Goal: Obtain resource: Obtain resource

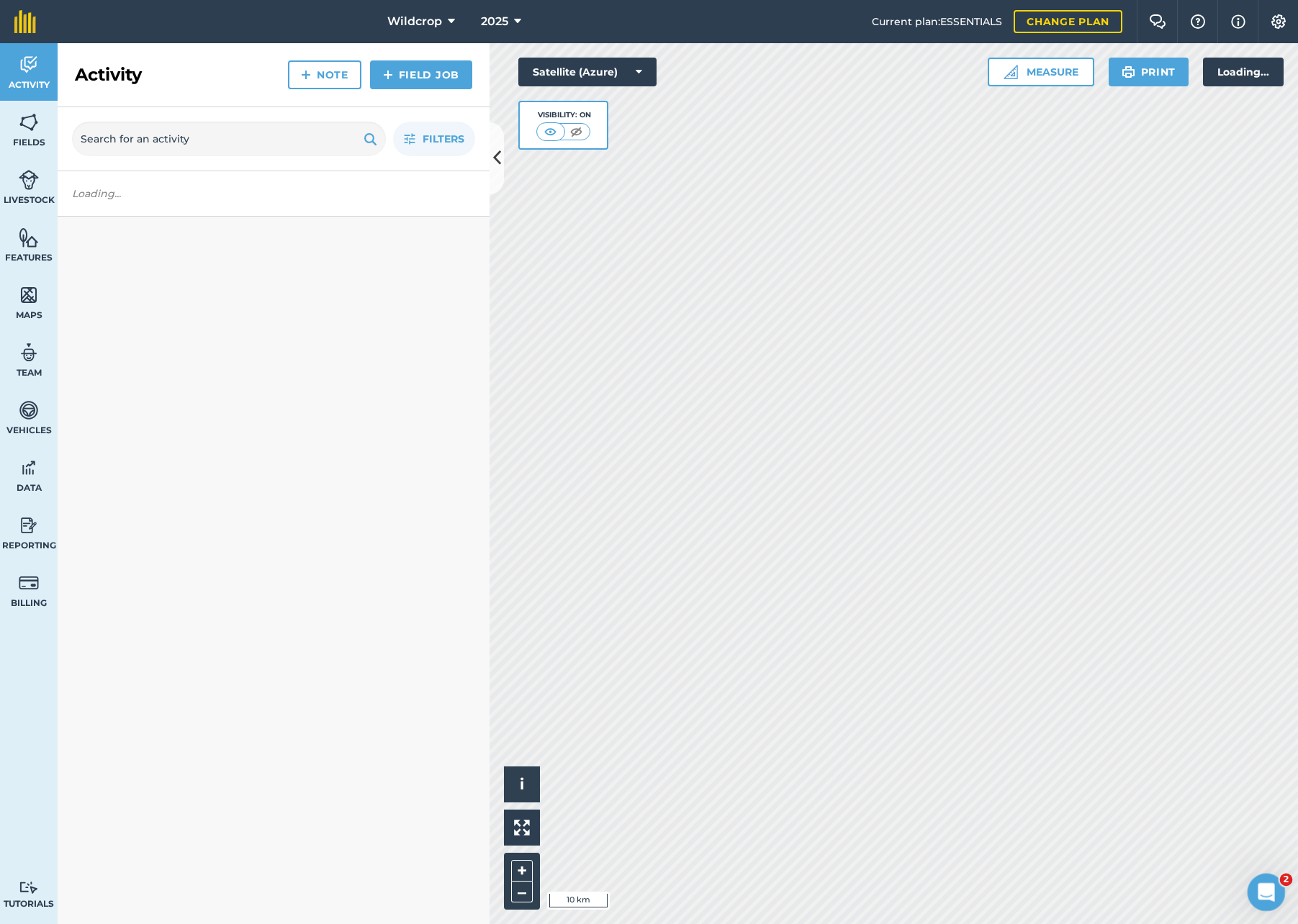
click at [1267, 886] on icon "Open Intercom Messenger" at bounding box center [1265, 891] width 24 height 24
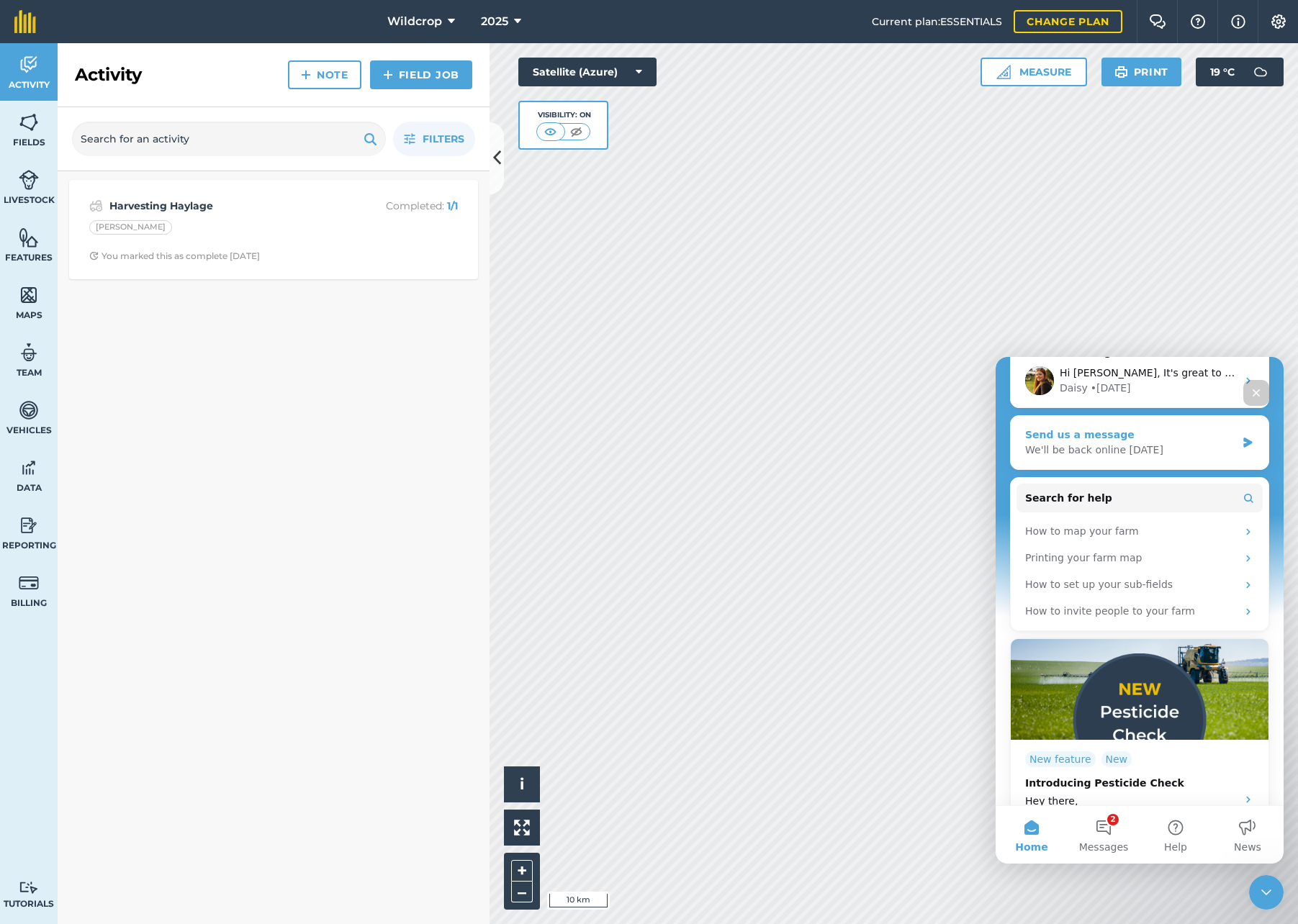
scroll to position [217, 0]
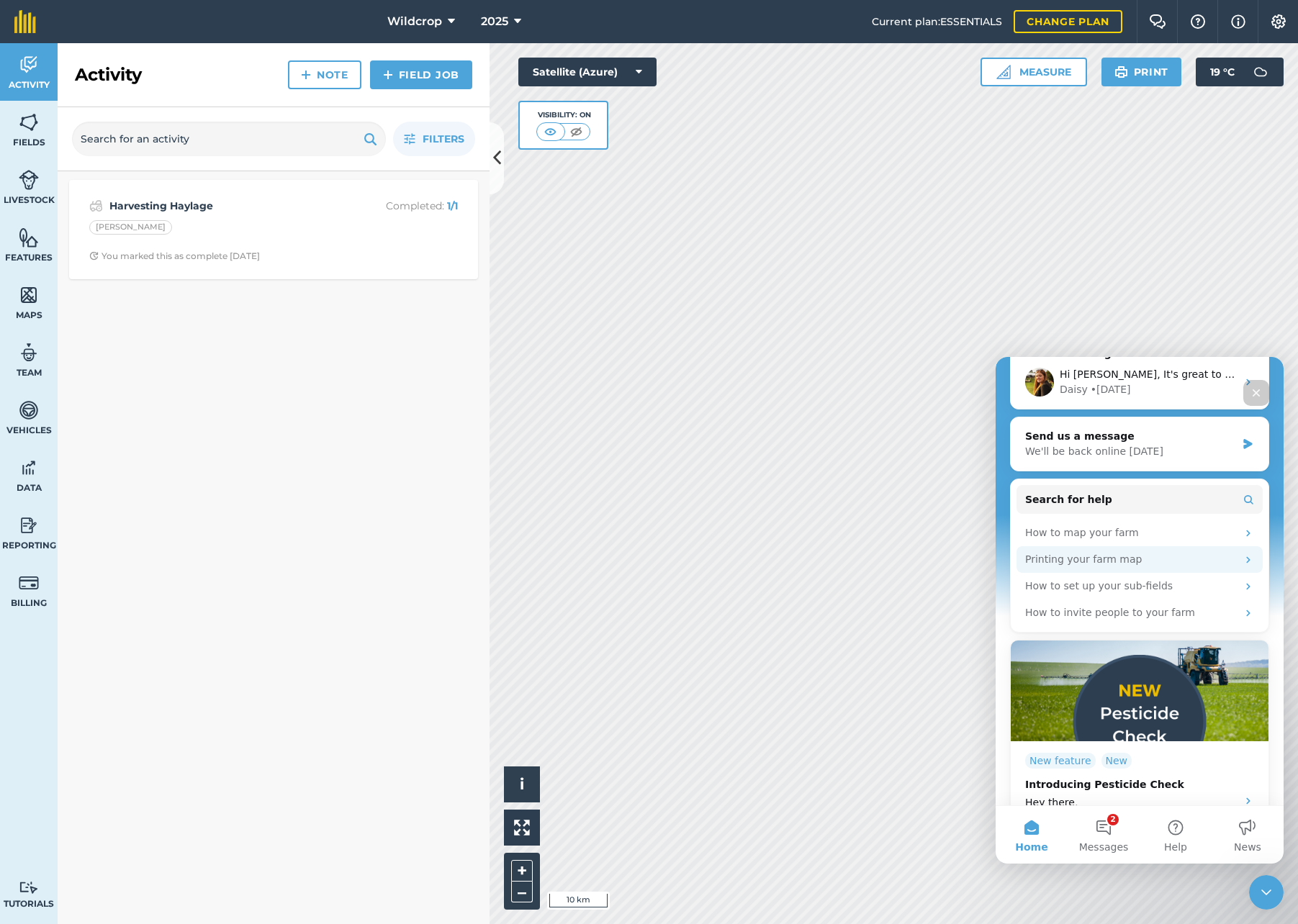
click at [1098, 552] on div "Printing your farm map" at bounding box center [1131, 559] width 212 height 15
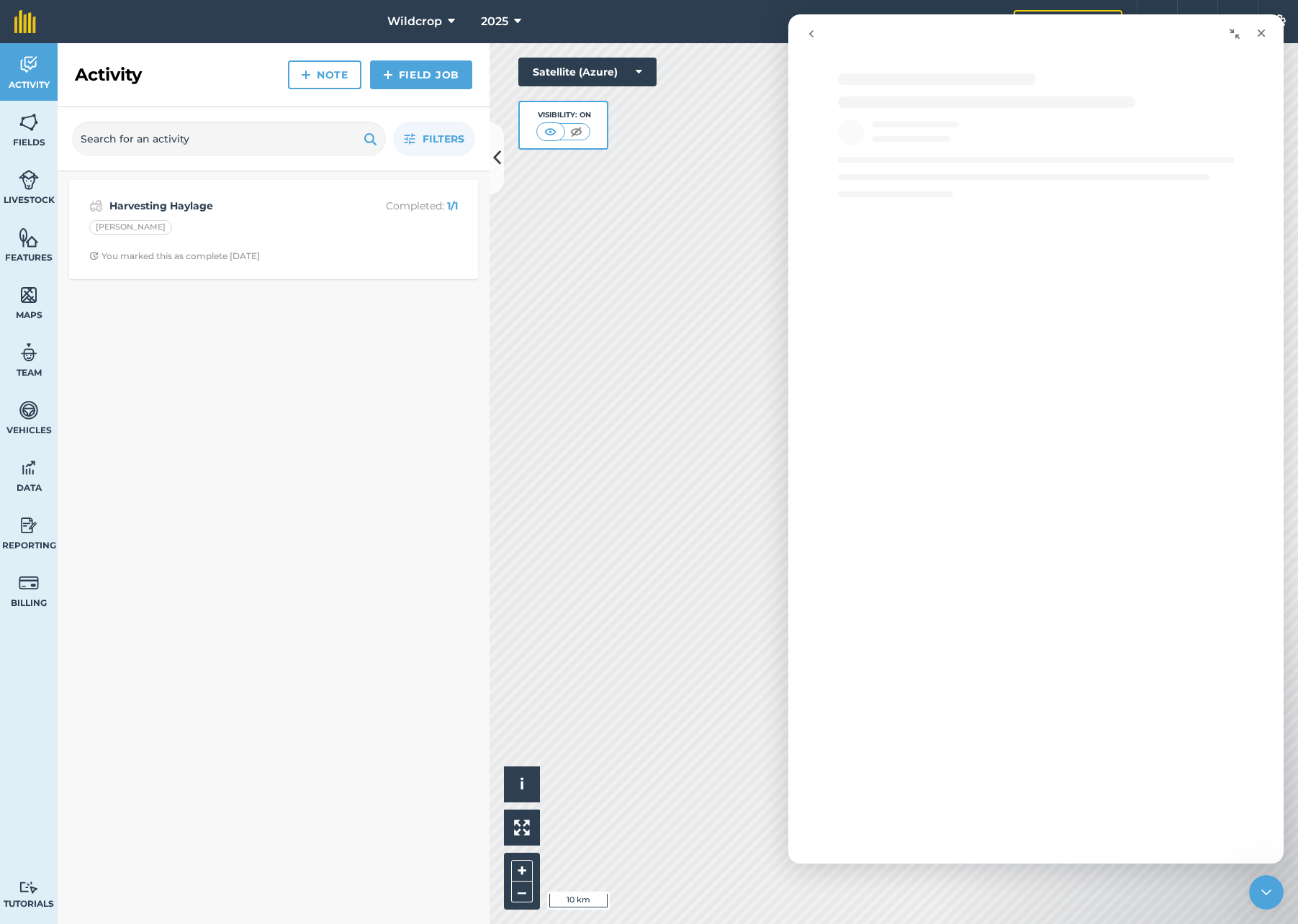
scroll to position [0, 0]
click at [1260, 36] on icon "Close" at bounding box center [1261, 33] width 8 height 8
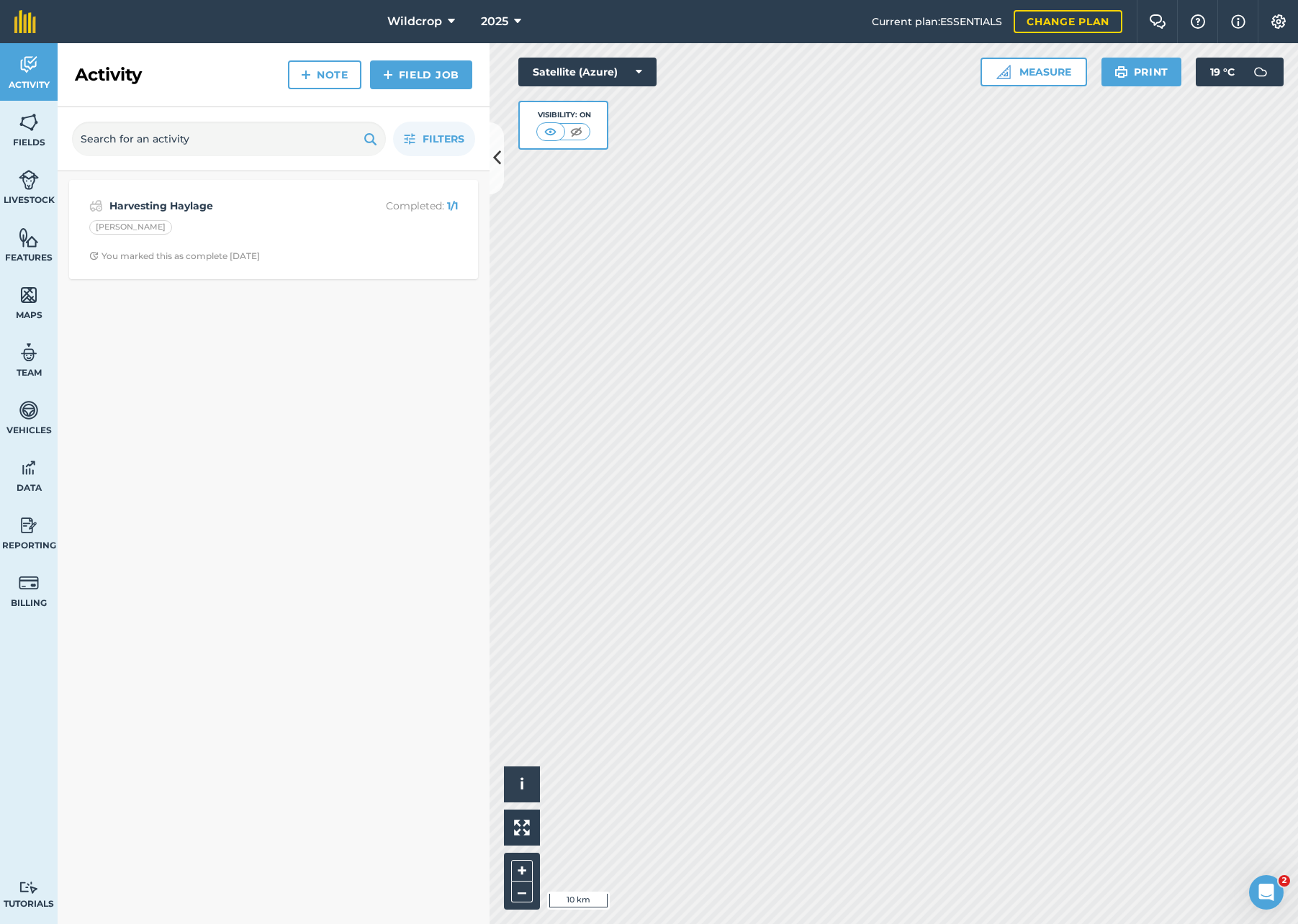
click at [39, 131] on link "Fields" at bounding box center [28, 129] width 57 height 57
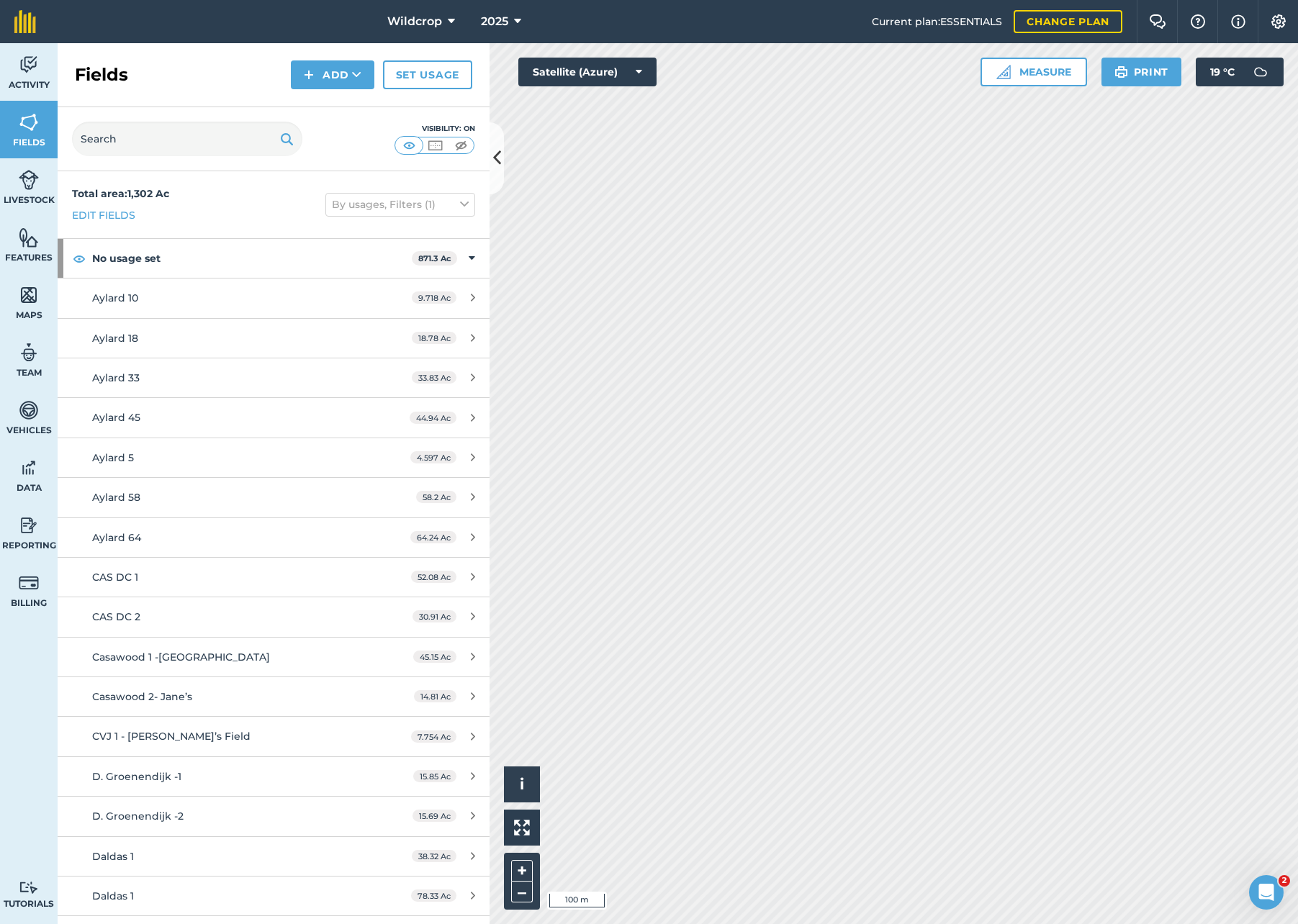
click at [641, 74] on icon at bounding box center [638, 72] width 7 height 15
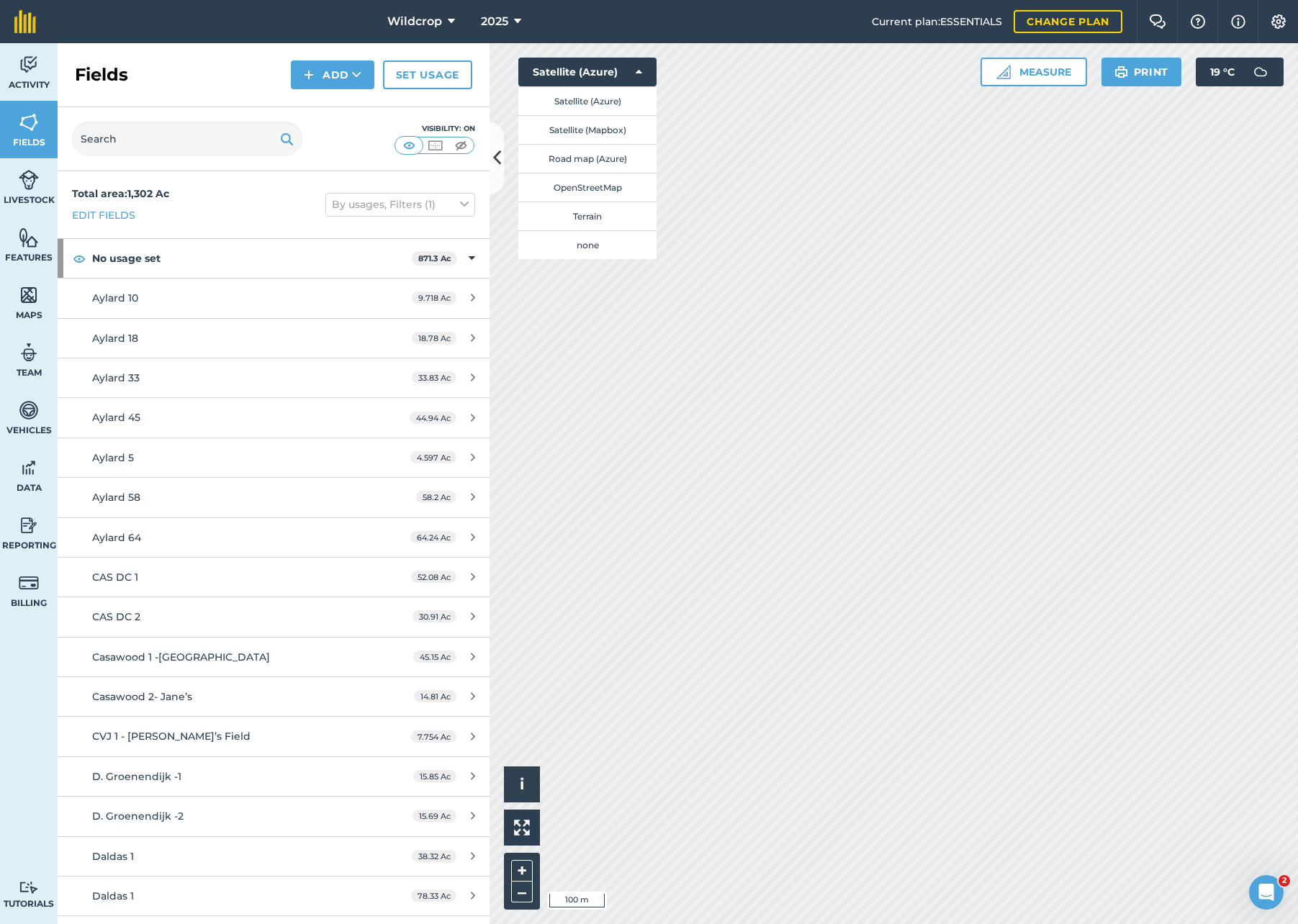
click at [611, 133] on button "Satellite (Mapbox)" at bounding box center [587, 130] width 139 height 29
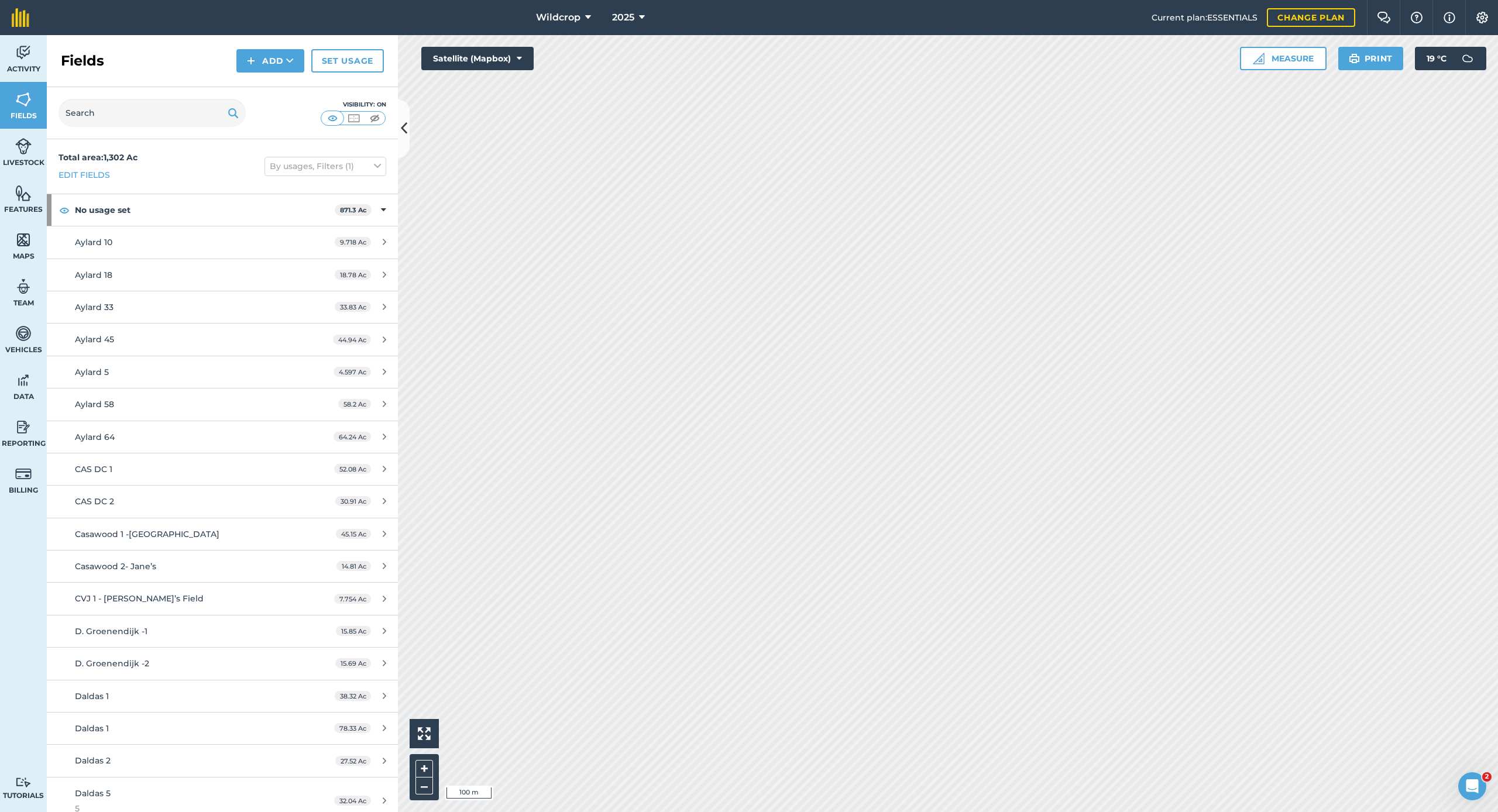
click at [401, 126] on icon at bounding box center [404, 128] width 6 height 21
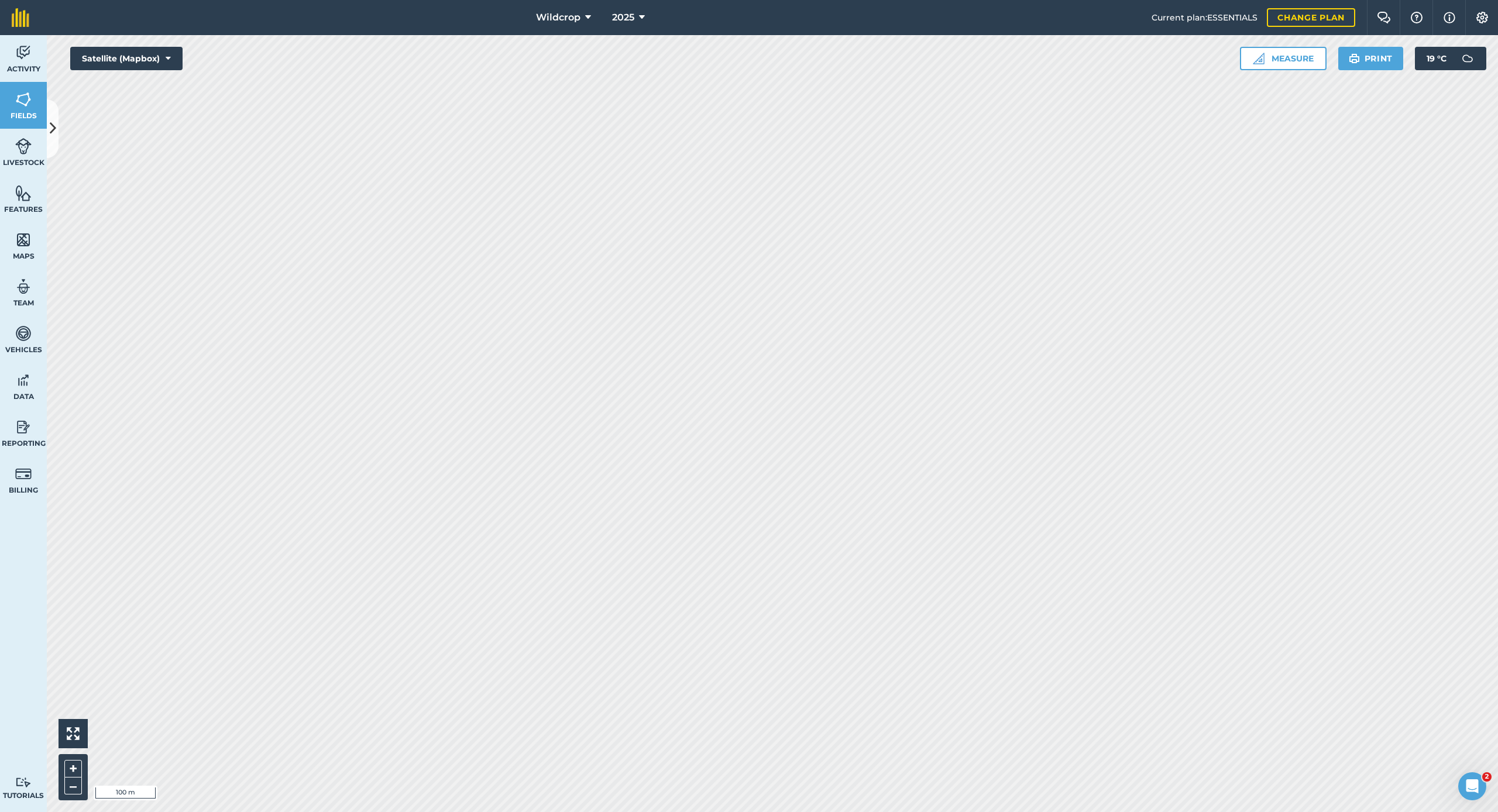
click at [1054, 59] on button "Print" at bounding box center [1371, 58] width 65 height 24
click at [1054, 55] on button "Print" at bounding box center [1371, 58] width 65 height 24
click at [1054, 59] on button "Print" at bounding box center [1371, 58] width 65 height 24
